Goal: Use online tool/utility: Utilize a website feature to perform a specific function

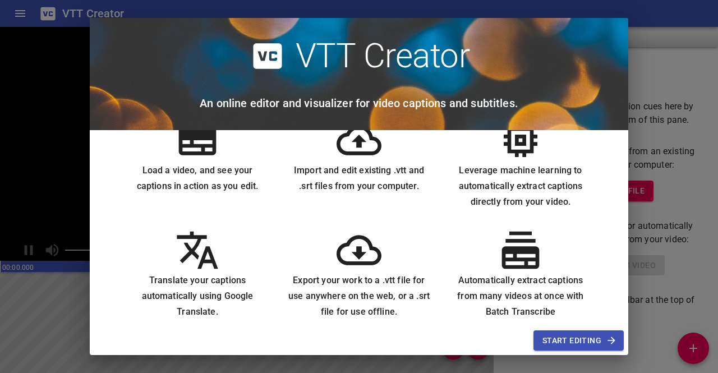
scroll to position [45, 0]
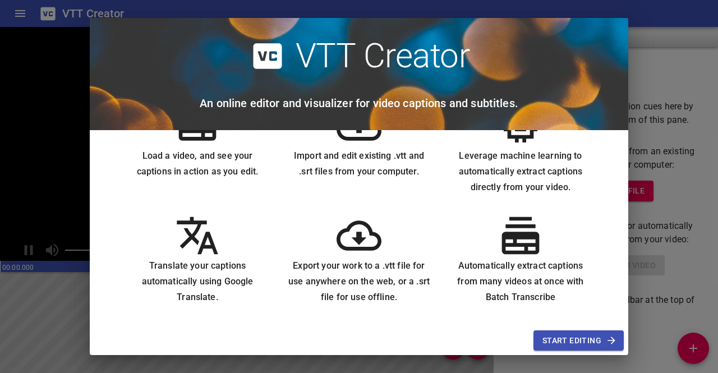
click at [565, 336] on span "Start Editing" at bounding box center [578, 341] width 72 height 14
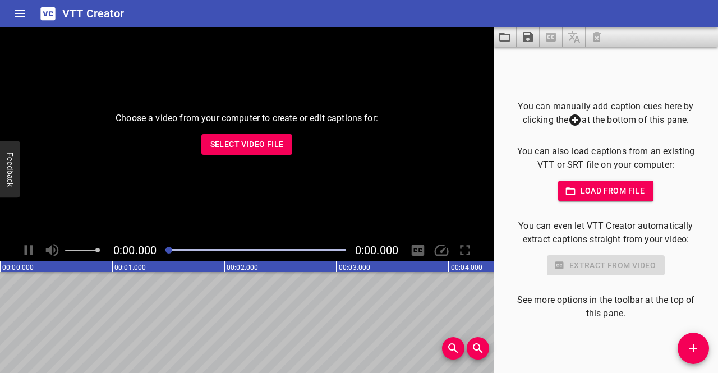
click at [590, 192] on span "Load from file" at bounding box center [606, 191] width 78 height 14
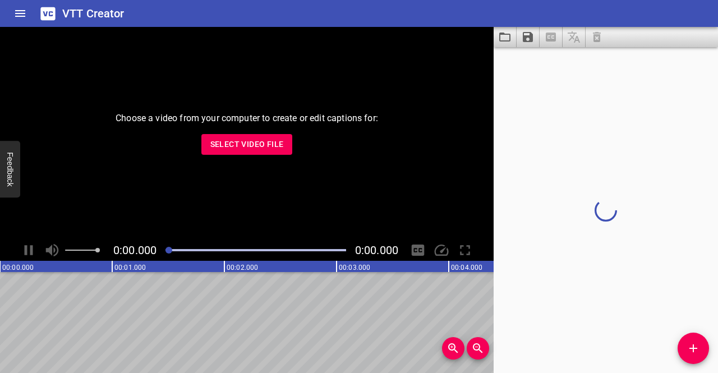
click at [219, 147] on span "Select Video File" at bounding box center [246, 144] width 73 height 14
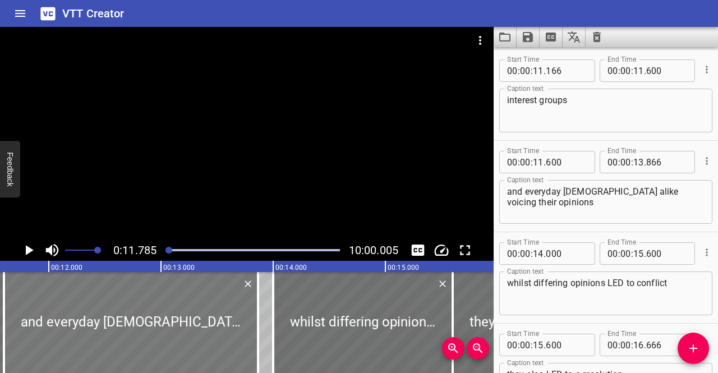
scroll to position [0, 0]
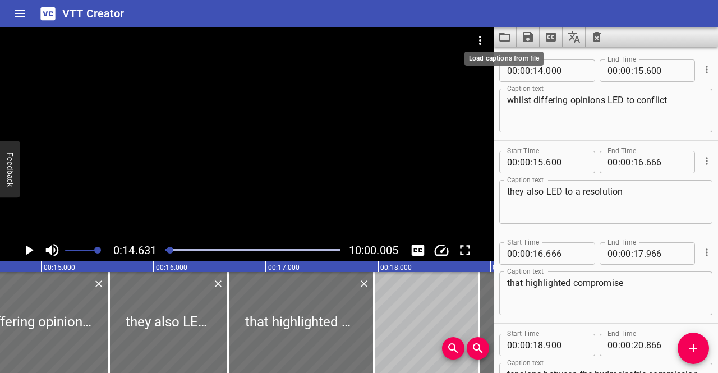
click at [506, 38] on icon "Load captions from file" at bounding box center [504, 36] width 13 height 13
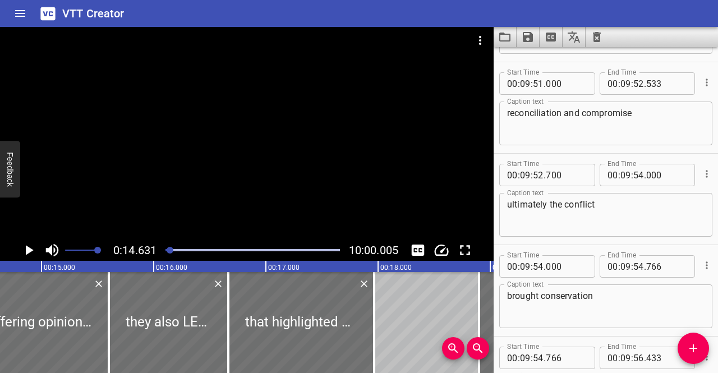
scroll to position [32658, 0]
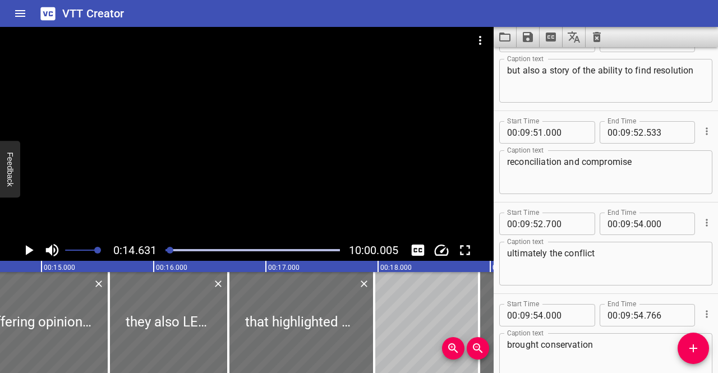
type textarea "between development and environment"
click at [507, 38] on icon "Load captions from file" at bounding box center [504, 36] width 13 height 13
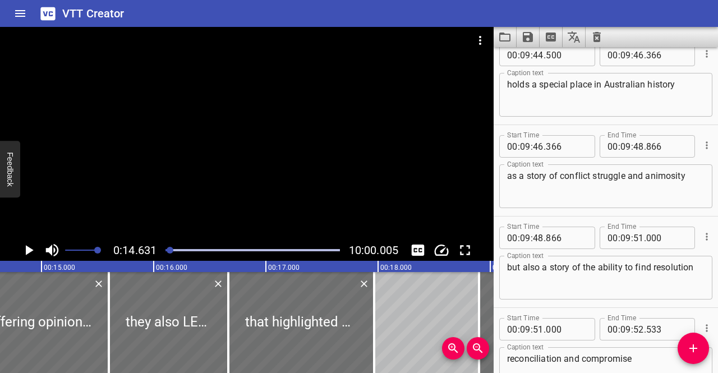
scroll to position [32433, 0]
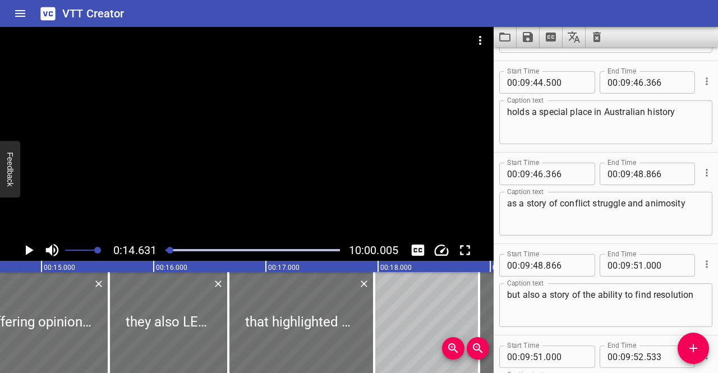
click at [519, 40] on button "Save captions to file" at bounding box center [527, 37] width 23 height 20
click at [509, 39] on div at bounding box center [359, 186] width 718 height 373
click at [506, 37] on div "Save to VTT file Save to SRT file" at bounding box center [359, 186] width 718 height 373
click at [506, 37] on icon "Load captions from file" at bounding box center [504, 36] width 13 height 13
click at [501, 36] on icon "Load captions from file" at bounding box center [504, 36] width 13 height 13
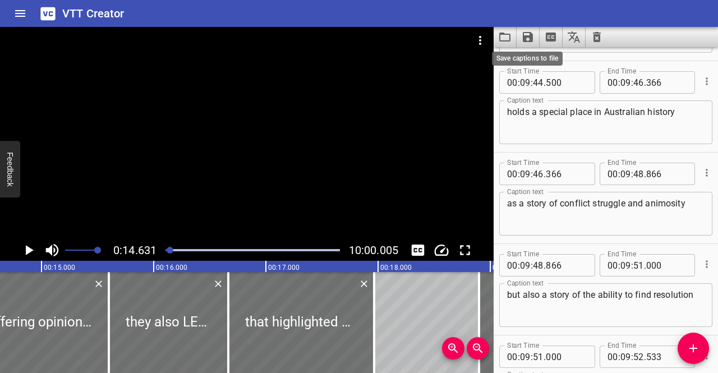
click at [525, 38] on icon "Save captions to file" at bounding box center [528, 37] width 10 height 10
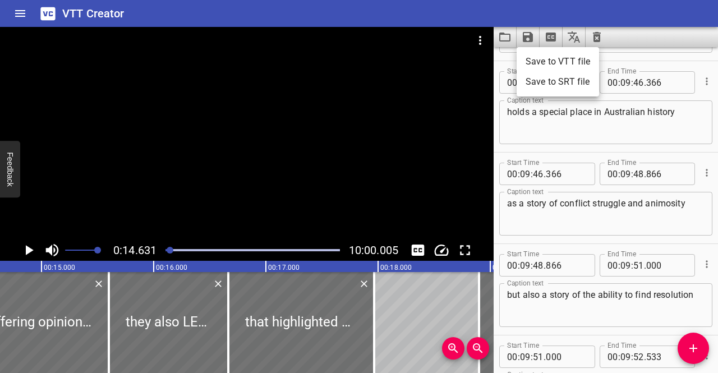
click at [506, 44] on div at bounding box center [359, 186] width 718 height 373
click at [504, 40] on div "Save to VTT file Save to SRT file" at bounding box center [359, 186] width 718 height 373
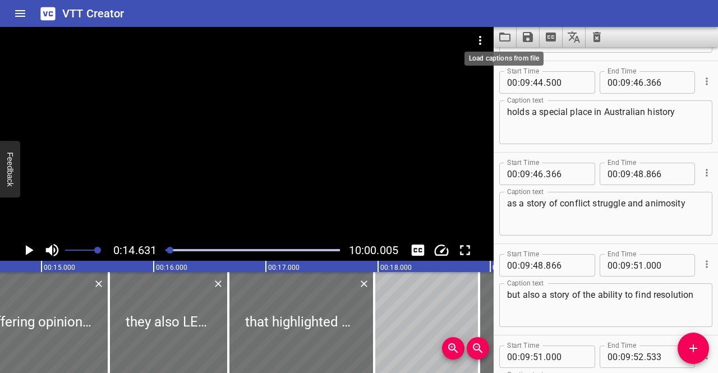
click at [504, 40] on icon "Load captions from file" at bounding box center [504, 37] width 11 height 9
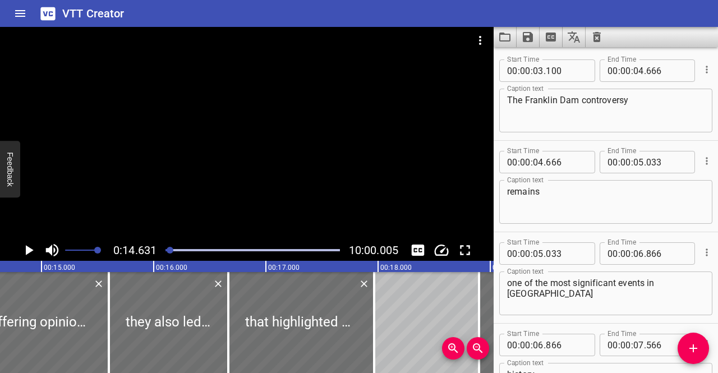
scroll to position [32994, 0]
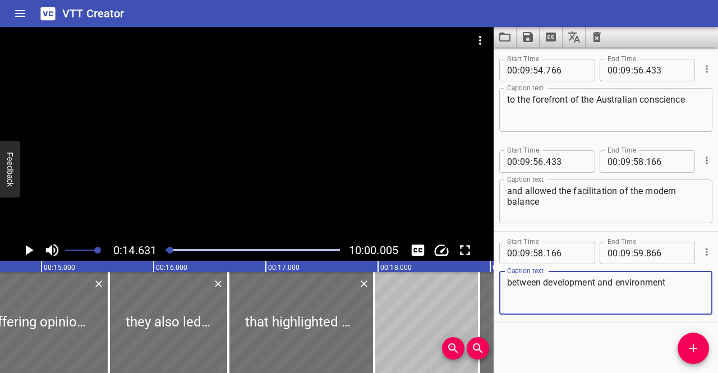
click at [30, 246] on icon "Play/Pause" at bounding box center [28, 250] width 17 height 17
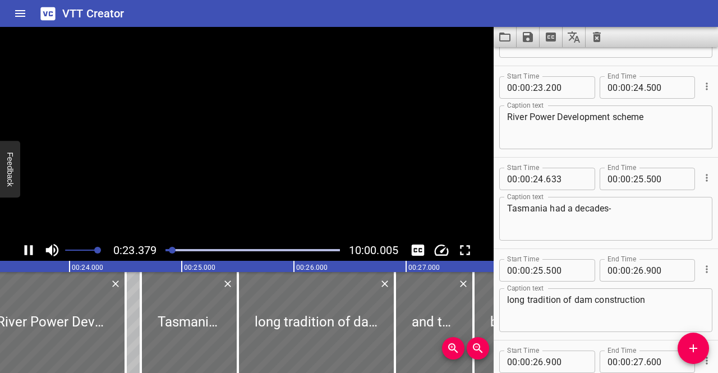
scroll to position [1280, 0]
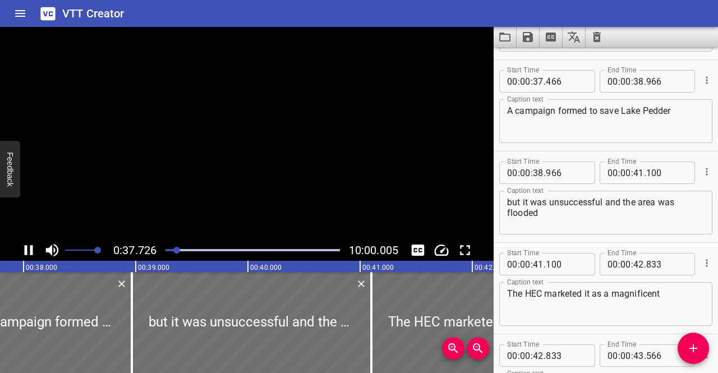
click at [18, 239] on button "Play/Pause" at bounding box center [28, 249] width 21 height 21
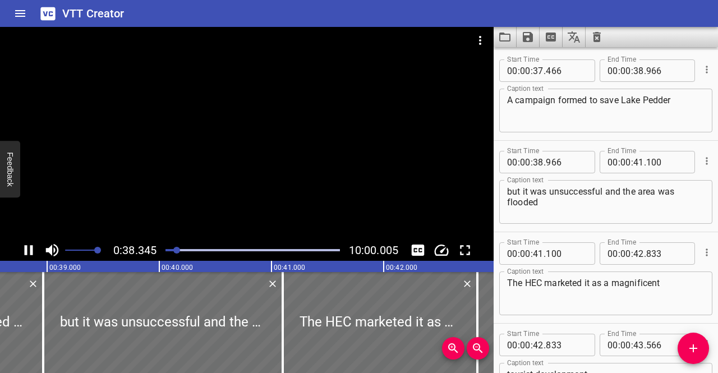
click at [214, 82] on div at bounding box center [246, 55] width 493 height 56
